Goal: Transaction & Acquisition: Purchase product/service

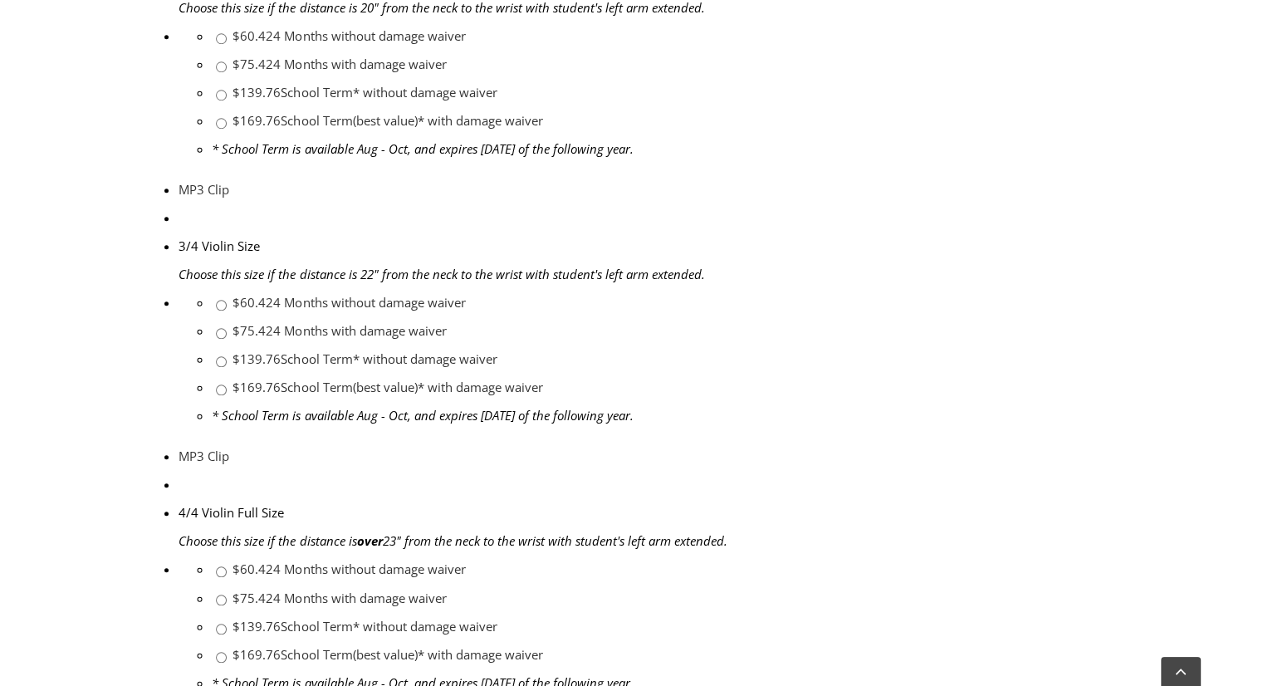
scroll to position [1494, 0]
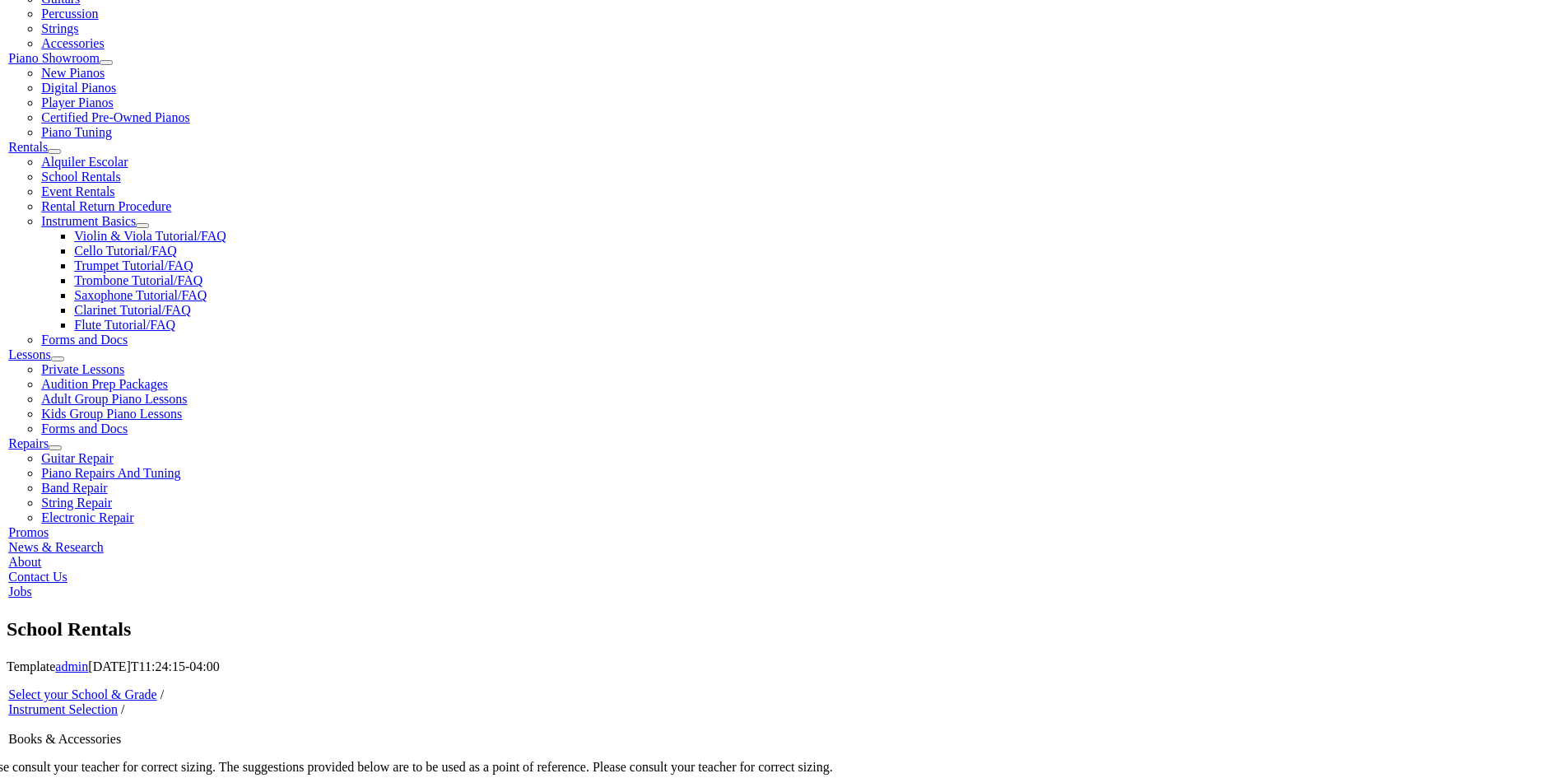
scroll to position [329, 0]
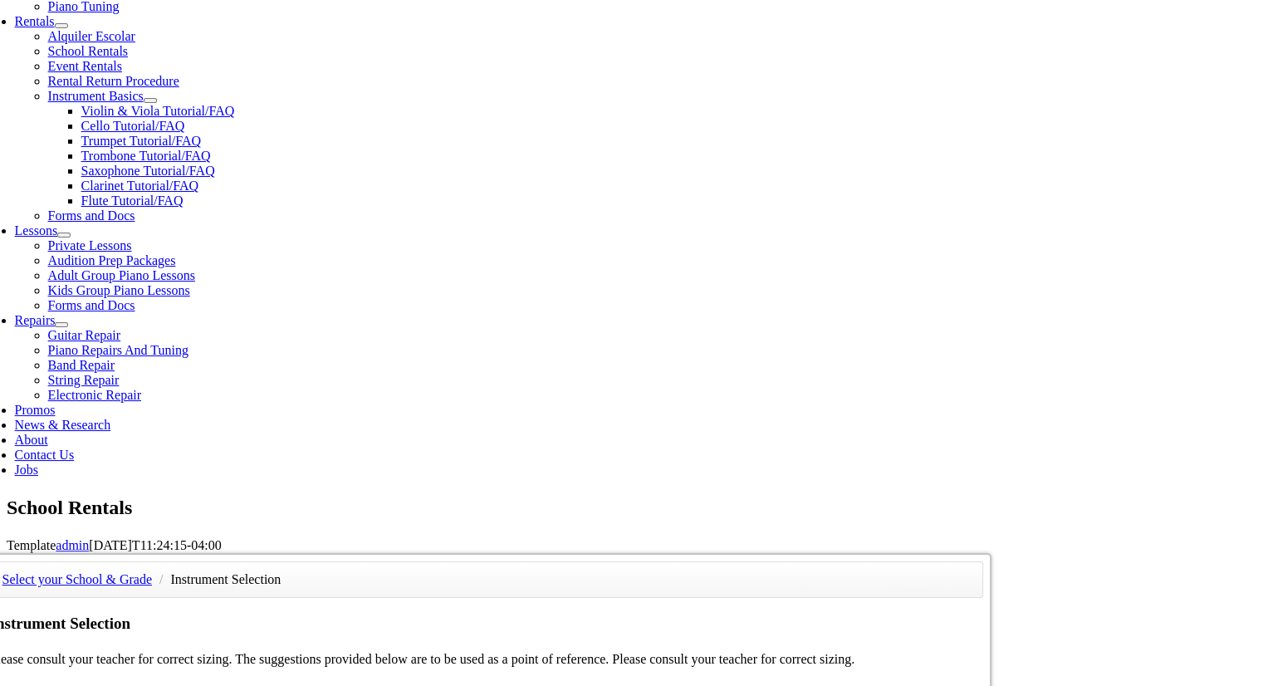
scroll to position [617, 0]
